Goal: Information Seeking & Learning: Learn about a topic

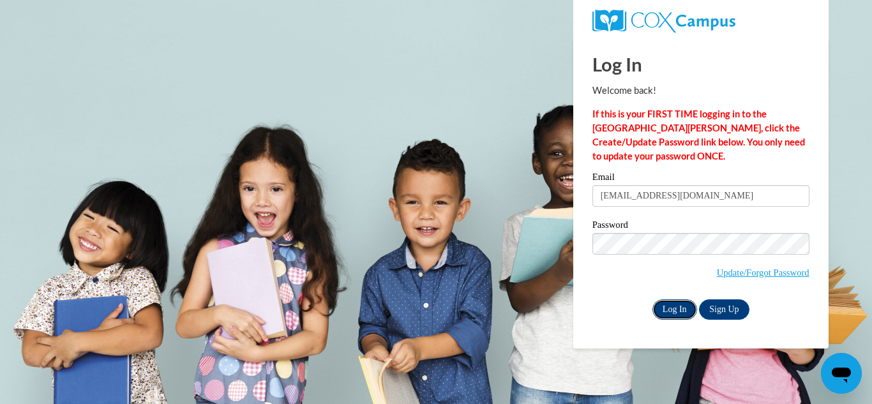
click at [674, 309] on input "Log In" at bounding box center [675, 310] width 45 height 20
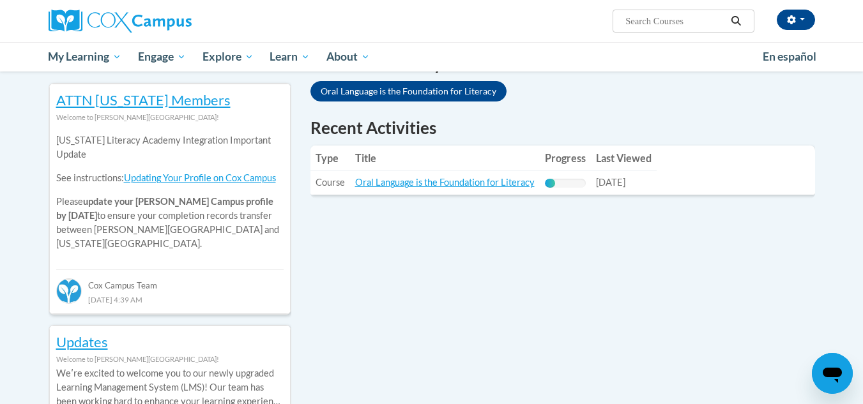
scroll to position [639, 0]
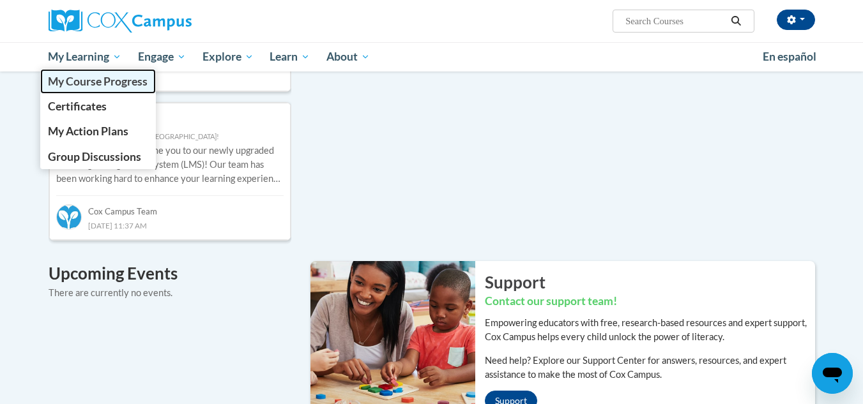
click at [115, 81] on span "My Course Progress" at bounding box center [98, 81] width 100 height 13
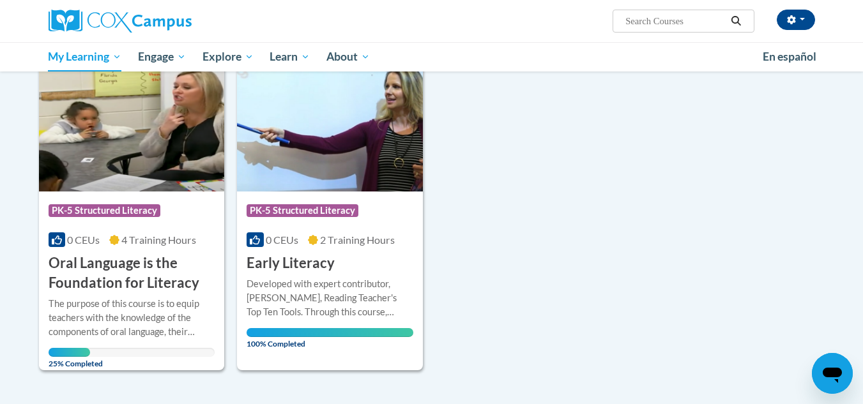
scroll to position [255, 0]
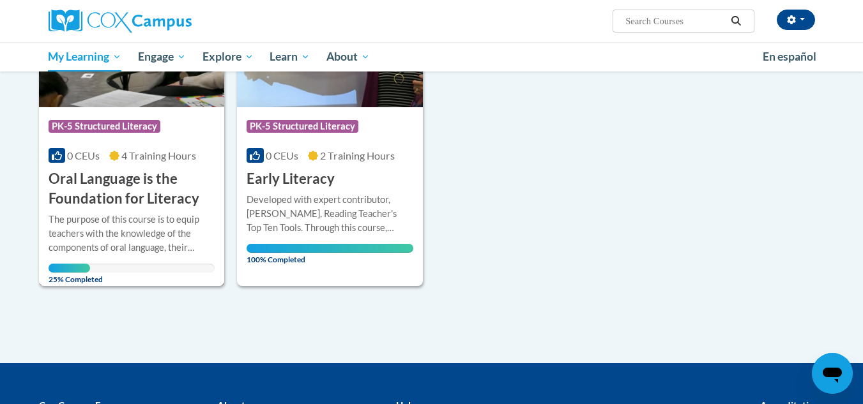
click at [116, 178] on h3 "Oral Language is the Foundation for Literacy" at bounding box center [132, 189] width 167 height 40
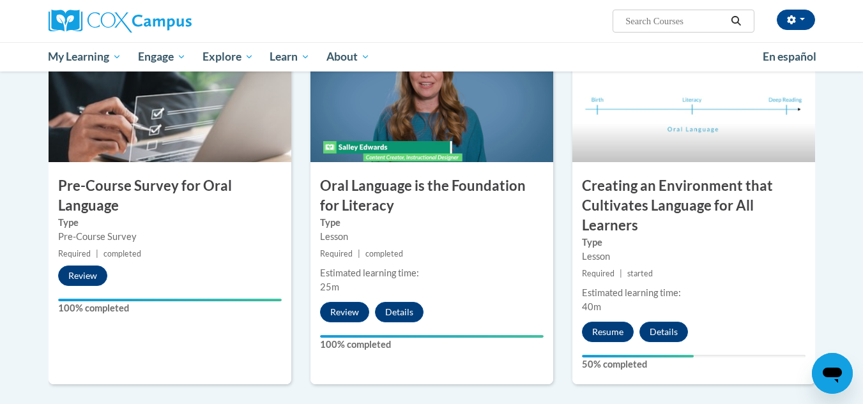
scroll to position [319, 0]
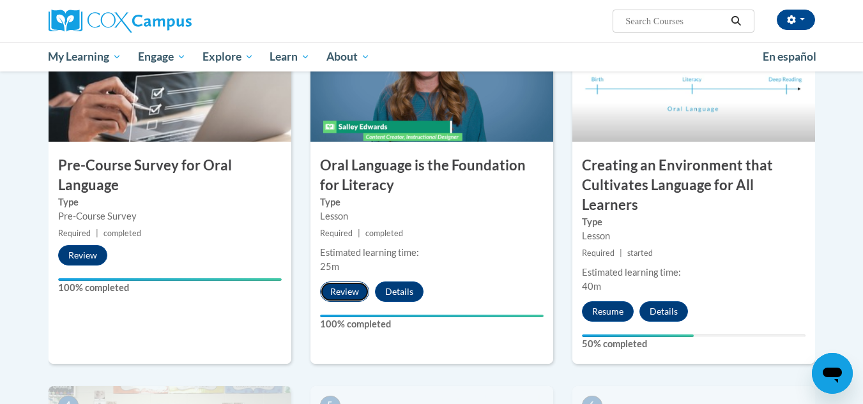
click at [345, 293] on button "Review" at bounding box center [344, 292] width 49 height 20
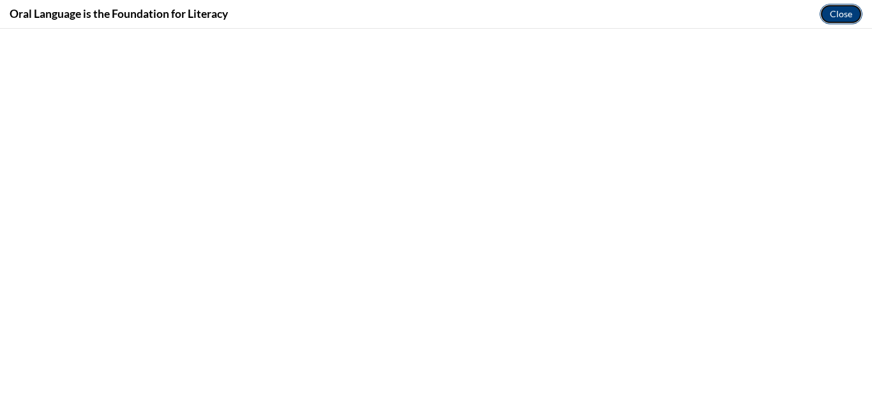
click at [839, 13] on button "Close" at bounding box center [841, 14] width 43 height 20
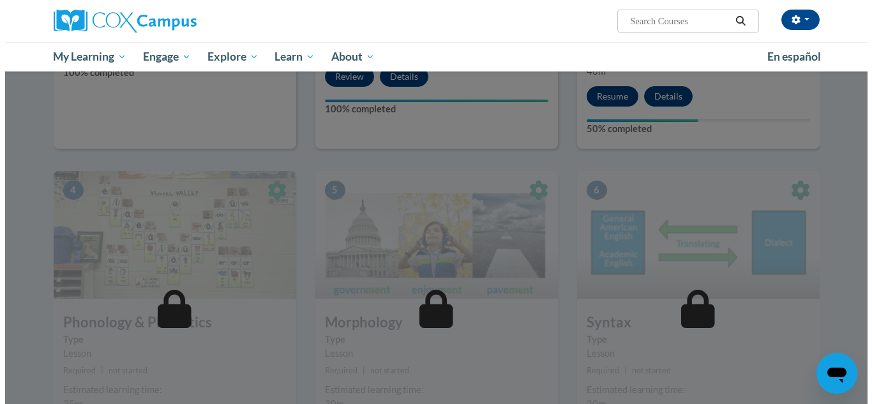
scroll to position [511, 0]
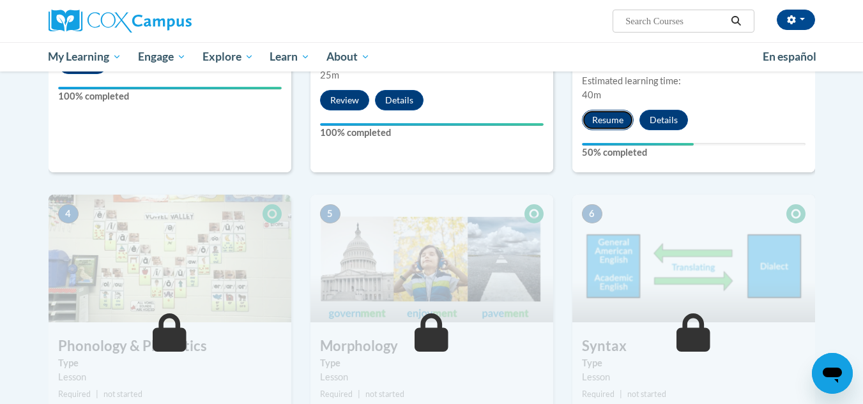
click at [618, 119] on button "Resume" at bounding box center [608, 120] width 52 height 20
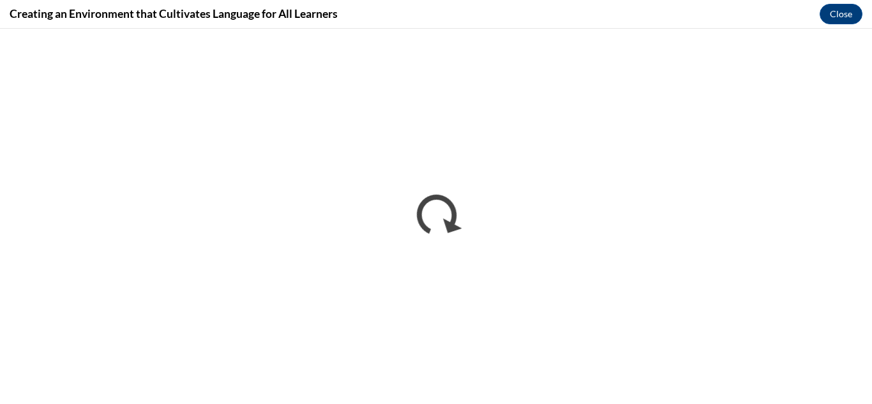
scroll to position [0, 0]
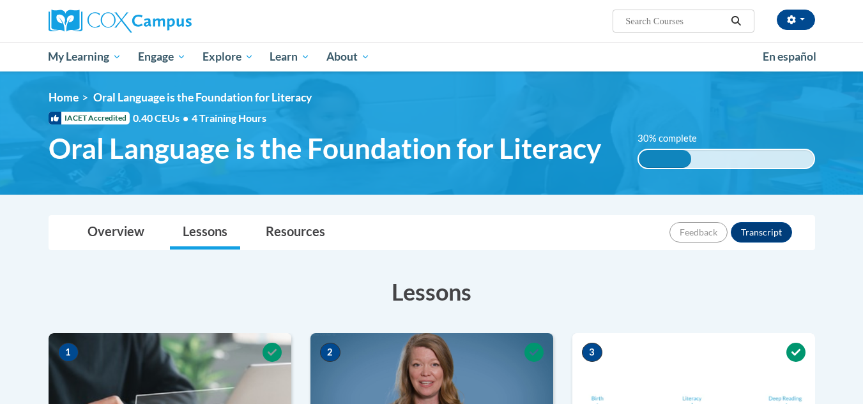
scroll to position [255, 0]
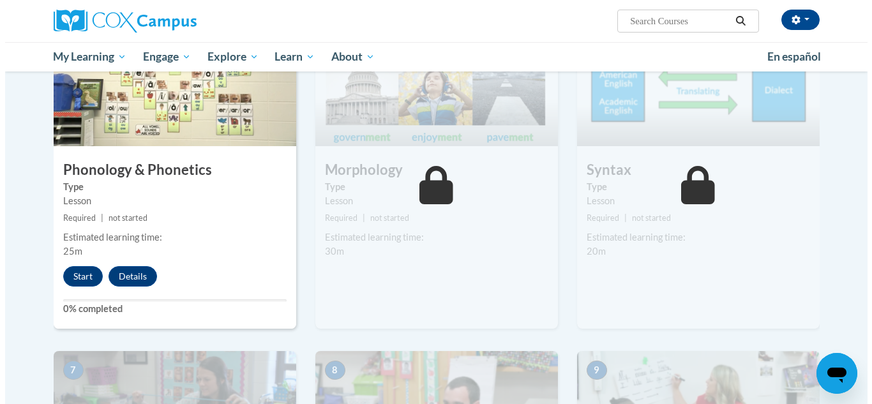
scroll to position [703, 0]
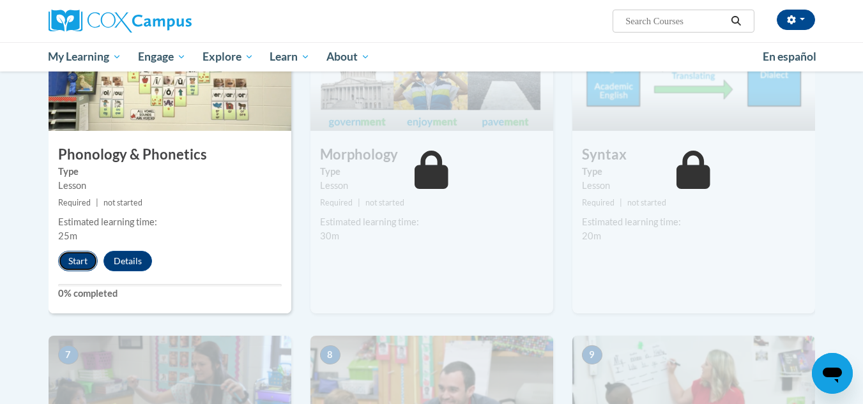
click at [84, 260] on button "Start" at bounding box center [78, 261] width 40 height 20
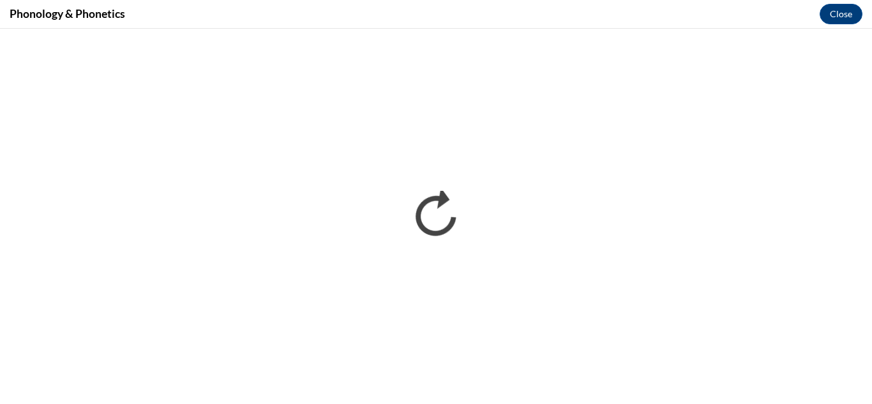
scroll to position [0, 0]
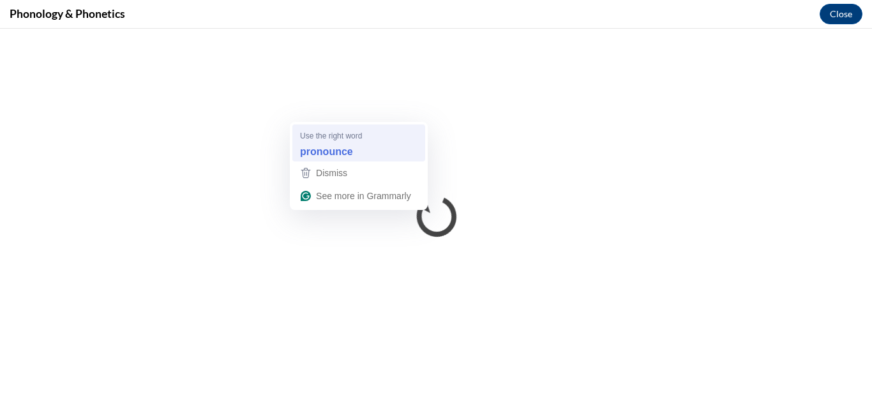
click at [352, 154] on div "pronounce" at bounding box center [359, 151] width 123 height 20
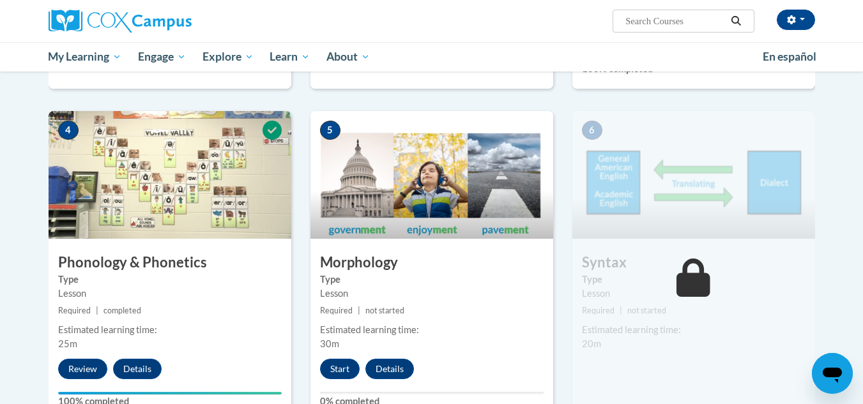
scroll to position [639, 0]
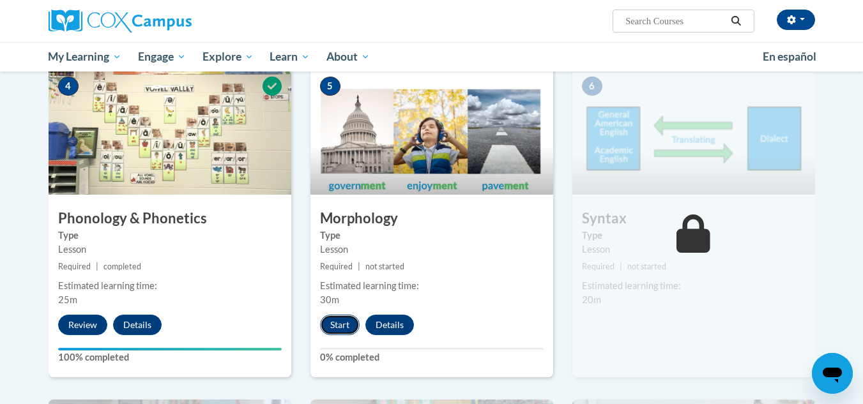
click at [338, 324] on button "Start" at bounding box center [340, 325] width 40 height 20
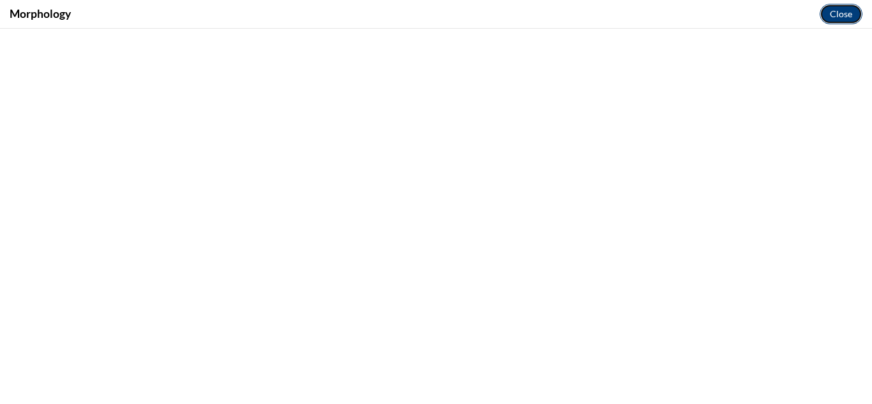
click at [839, 15] on button "Close" at bounding box center [841, 14] width 43 height 20
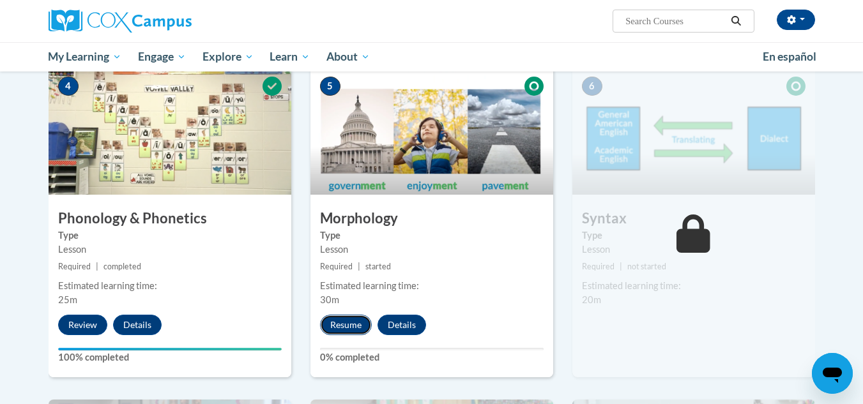
click at [337, 328] on button "Resume" at bounding box center [346, 325] width 52 height 20
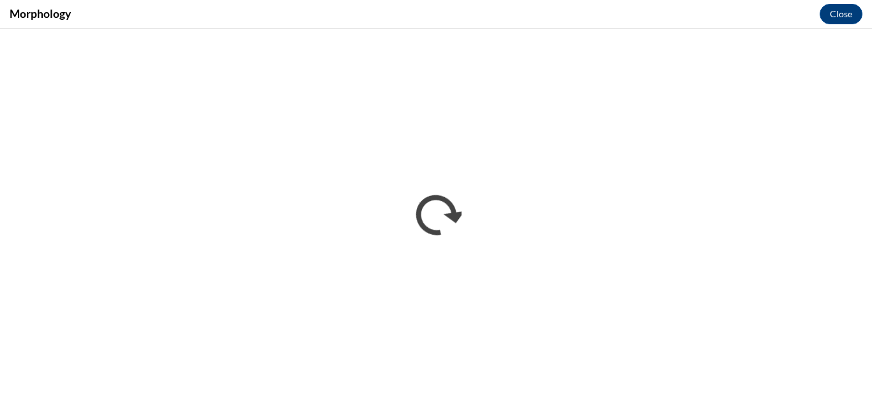
scroll to position [0, 0]
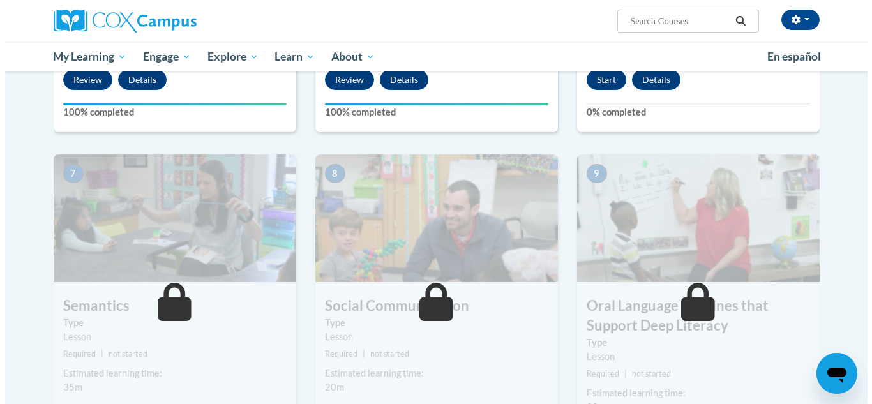
scroll to position [747, 0]
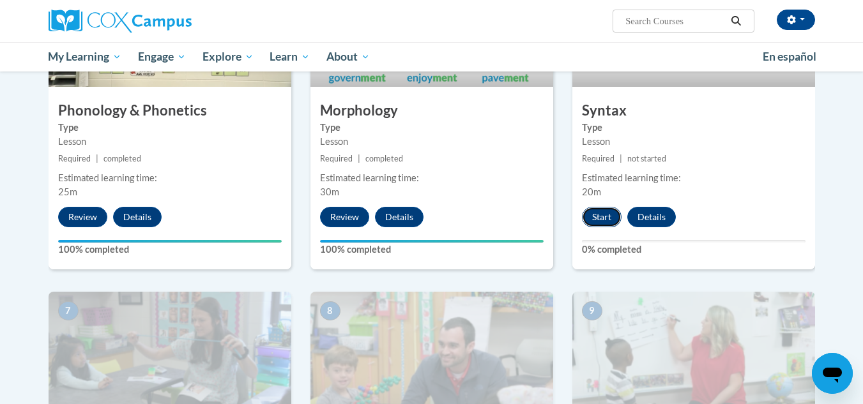
click at [608, 215] on button "Start" at bounding box center [602, 217] width 40 height 20
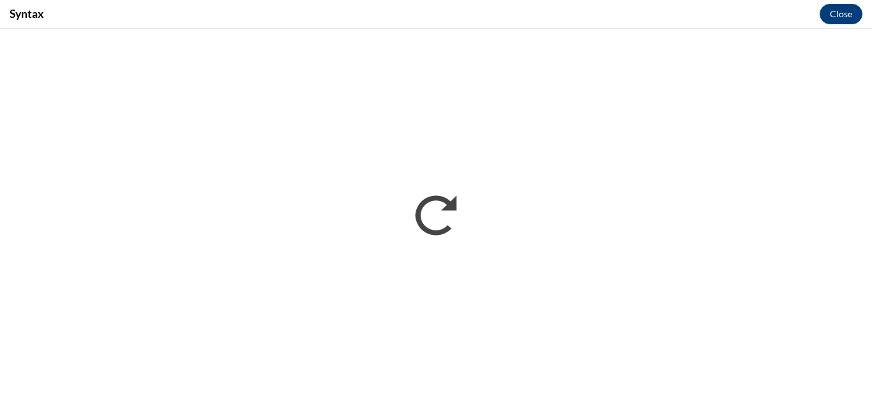
scroll to position [0, 0]
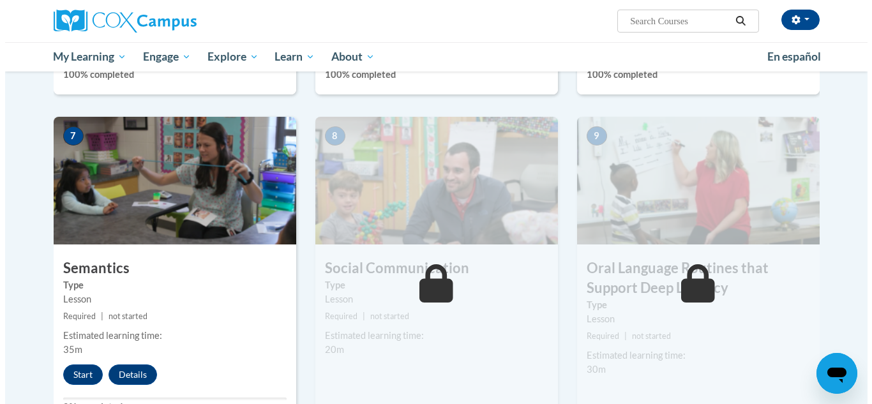
scroll to position [958, 0]
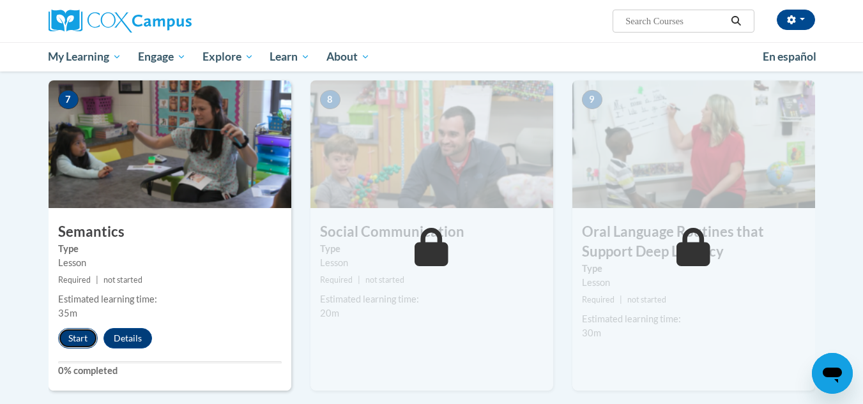
click at [84, 336] on button "Start" at bounding box center [78, 338] width 40 height 20
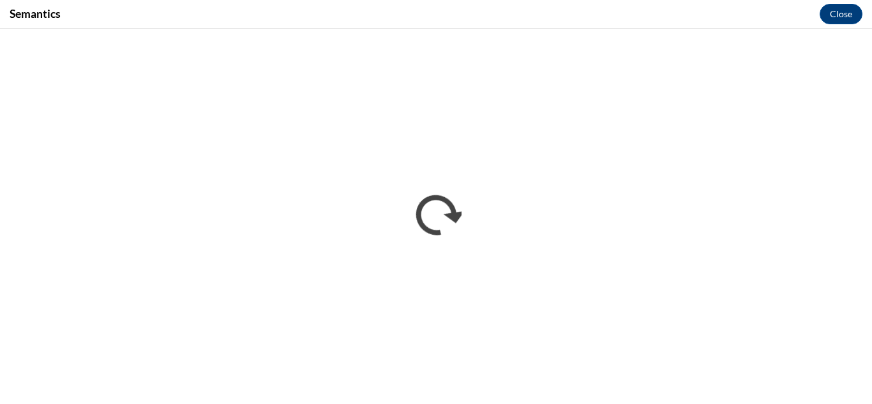
scroll to position [0, 0]
